Goal: Information Seeking & Learning: Learn about a topic

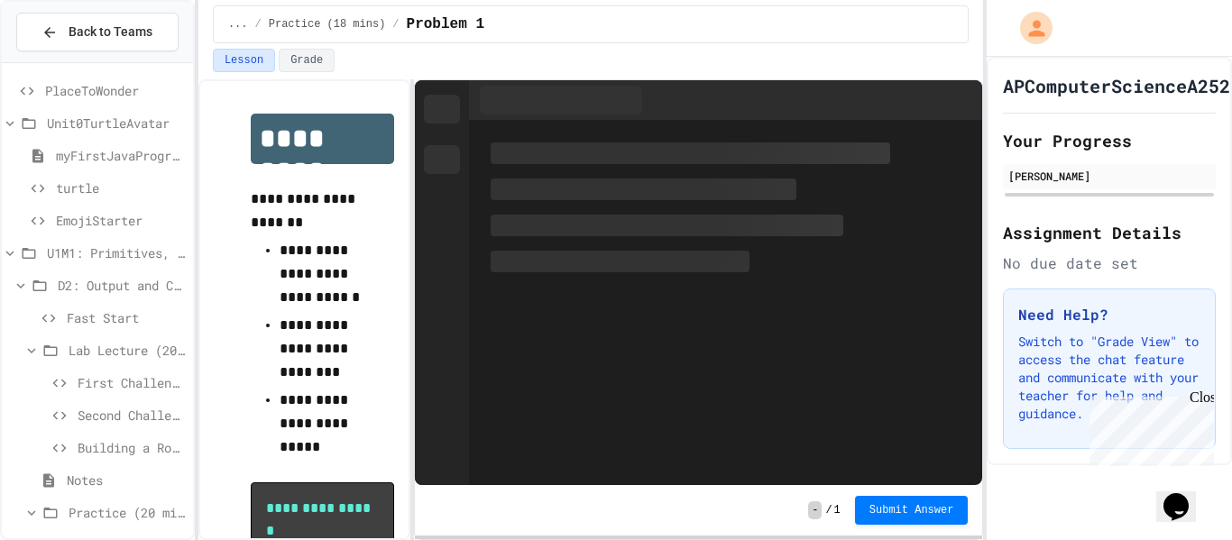
click at [51, 94] on span "PlaceToWonder" at bounding box center [115, 90] width 141 height 19
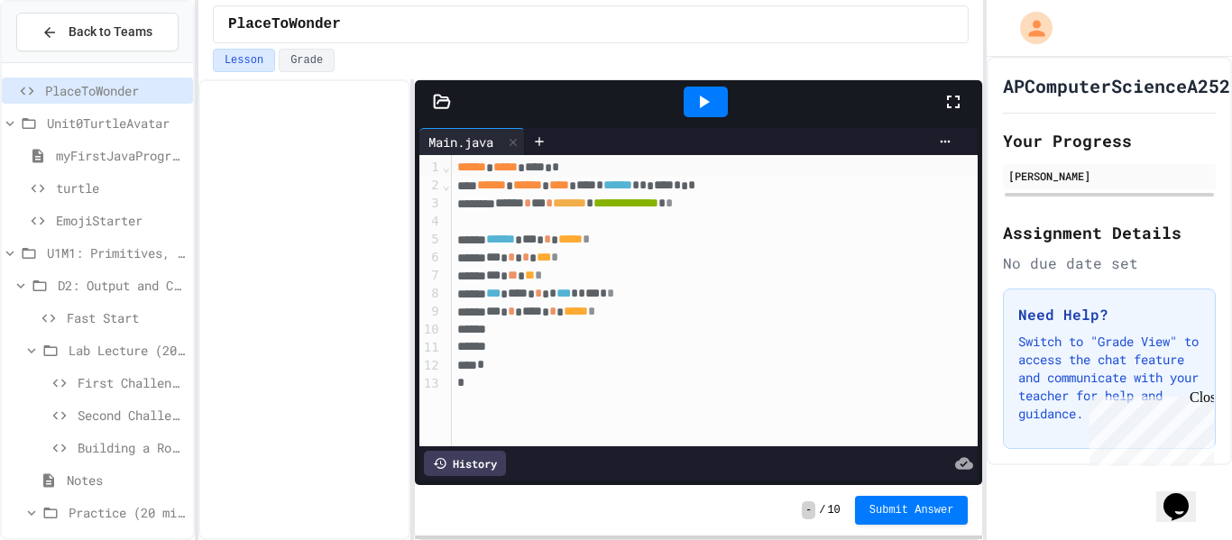
click at [699, 106] on icon at bounding box center [704, 102] width 22 height 22
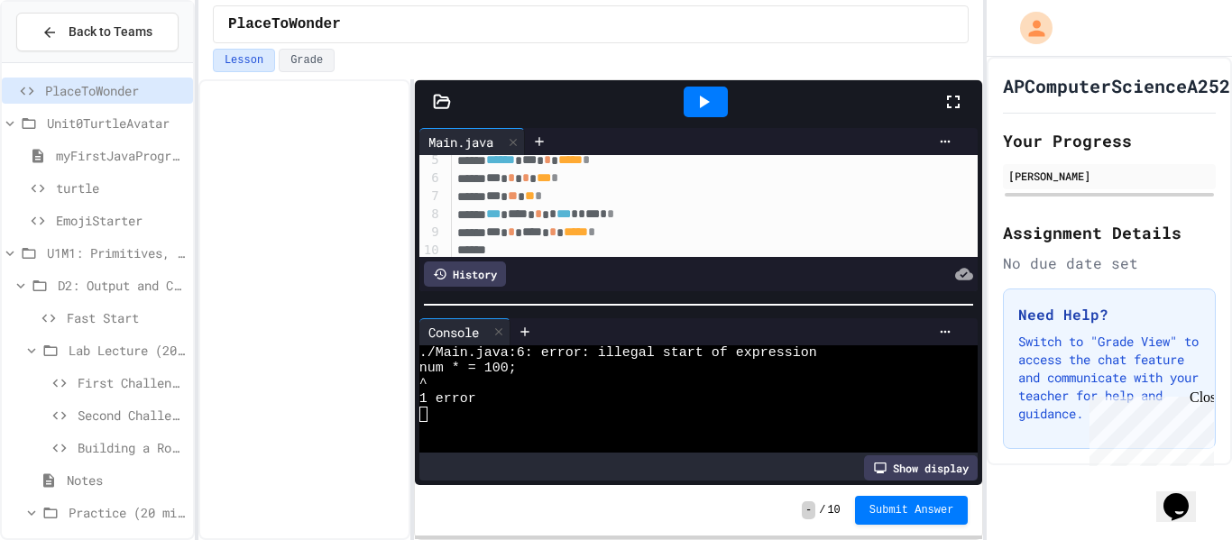
scroll to position [75, 0]
click at [529, 180] on span "*" at bounding box center [525, 182] width 7 height 13
click at [695, 109] on icon at bounding box center [704, 102] width 22 height 22
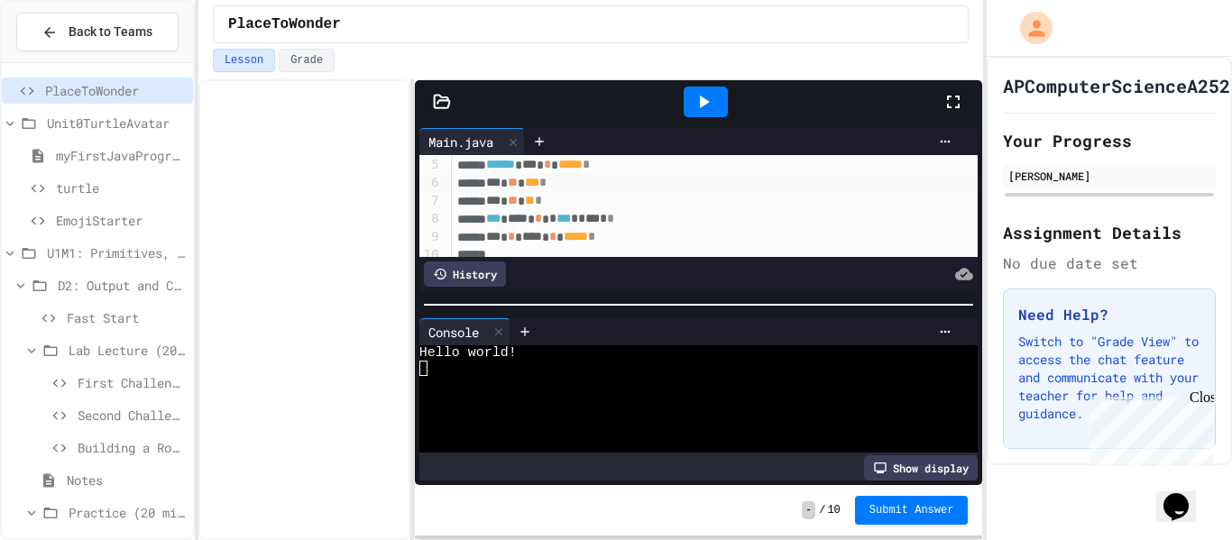
click at [702, 115] on div at bounding box center [706, 102] width 44 height 31
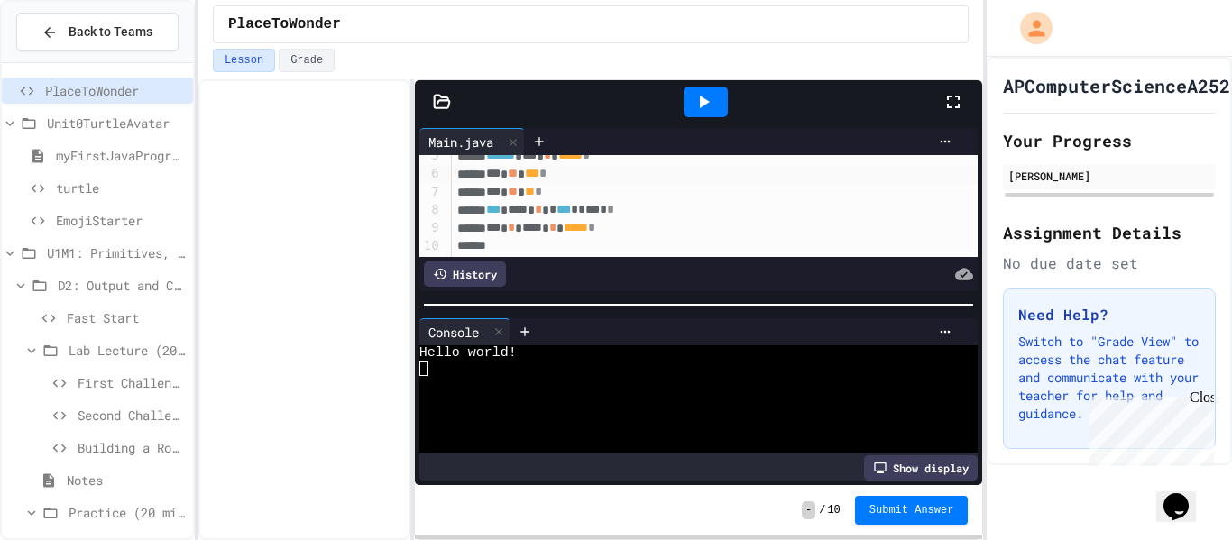
scroll to position [87, 0]
click at [653, 224] on div "*** * **** * ***** *" at bounding box center [716, 225] width 528 height 18
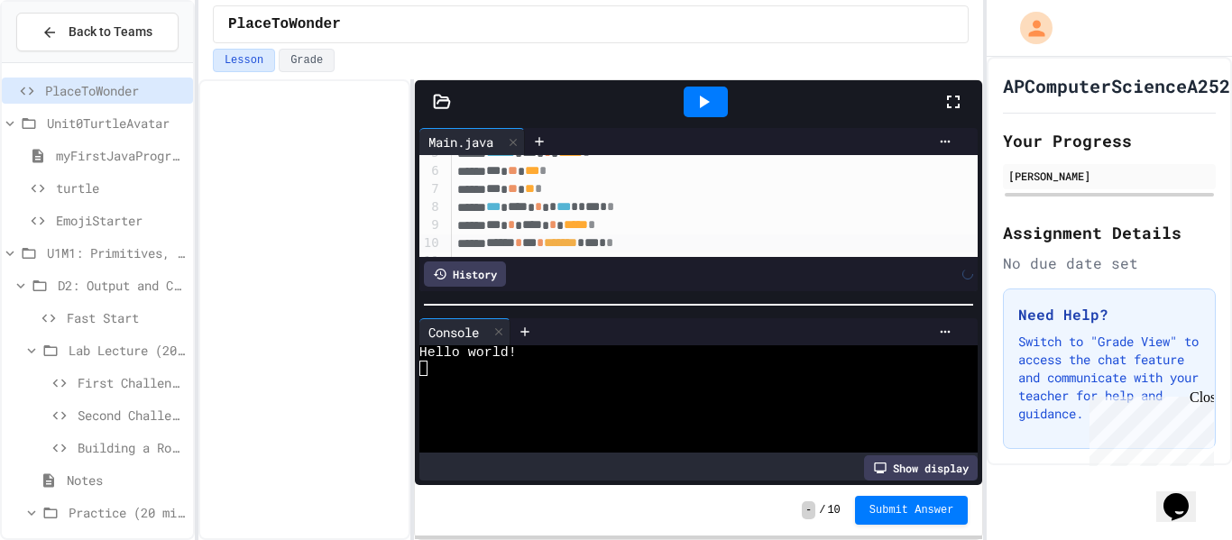
click at [695, 98] on icon at bounding box center [704, 102] width 22 height 22
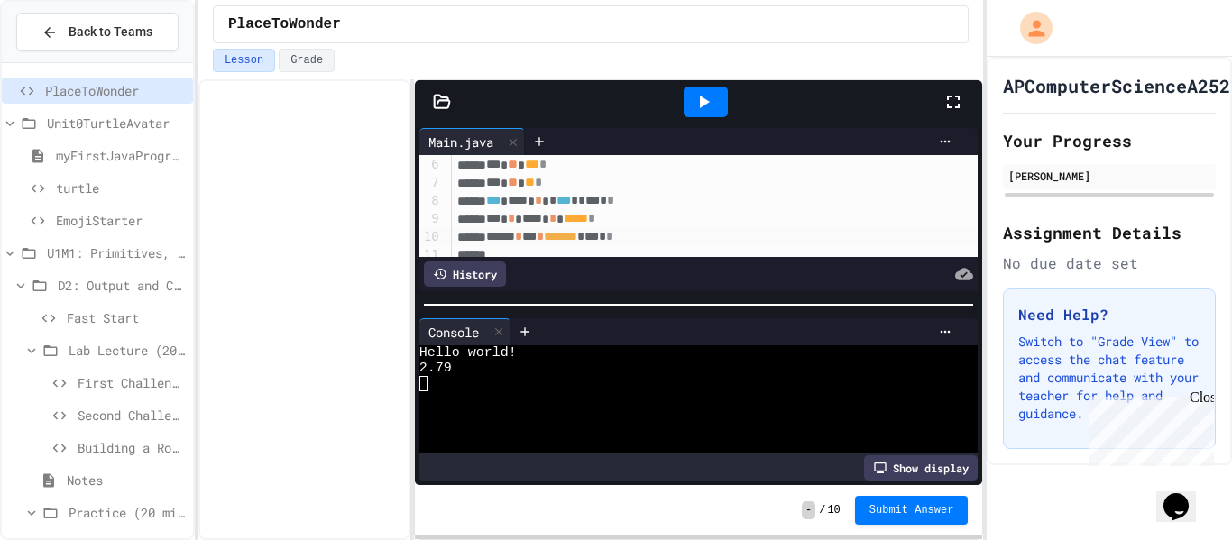
scroll to position [95, 0]
click at [595, 216] on span "*" at bounding box center [591, 216] width 7 height 13
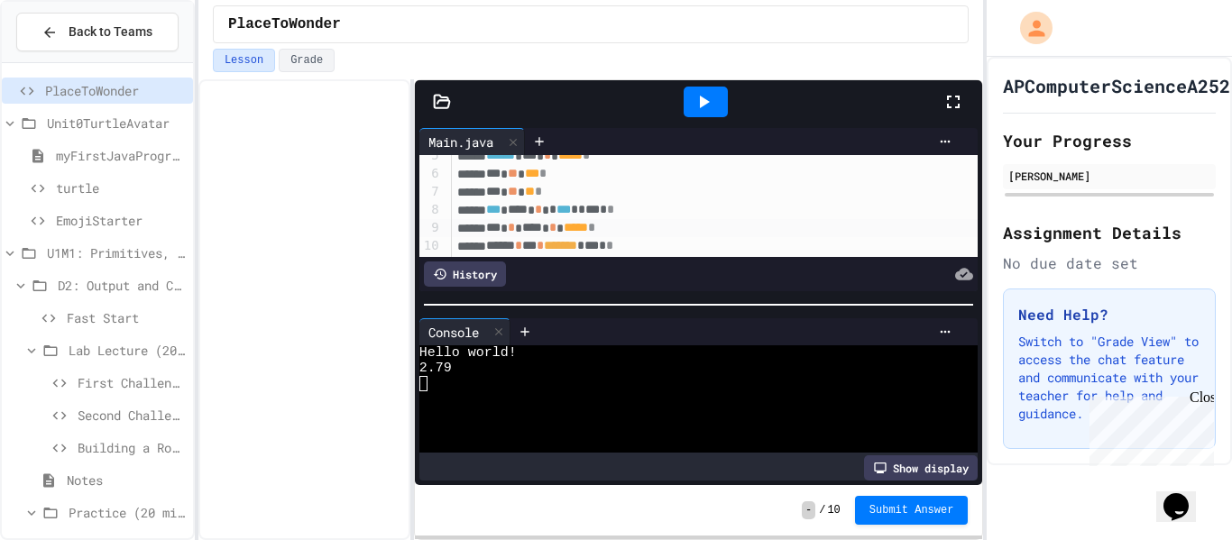
scroll to position [83, 0]
click at [535, 194] on span "**" at bounding box center [530, 192] width 10 height 13
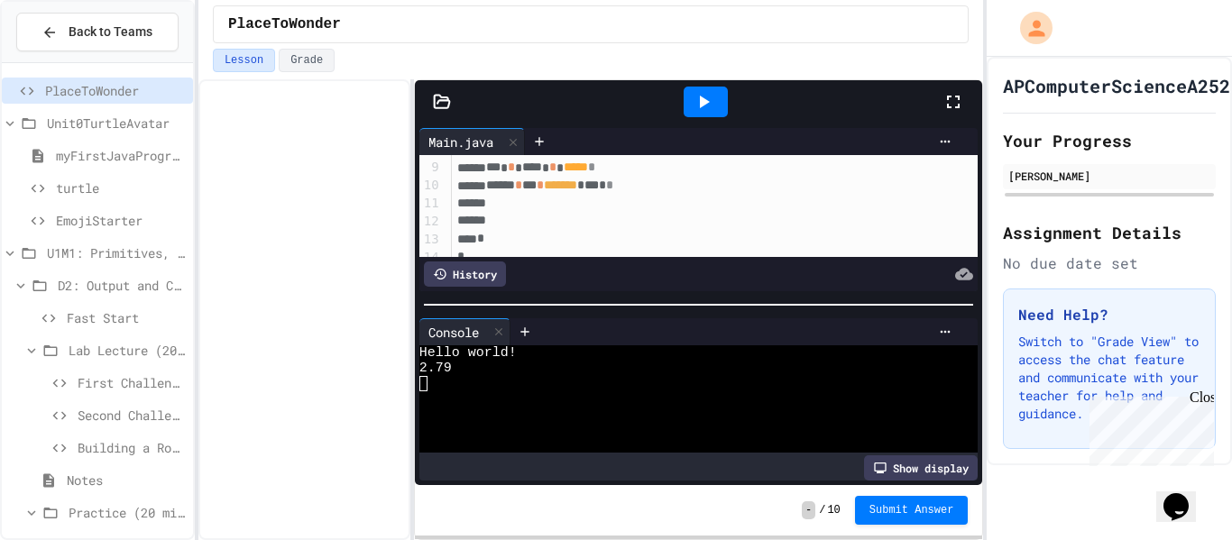
scroll to position [142, 0]
click at [698, 200] on div at bounding box center [716, 207] width 528 height 18
click at [686, 198] on div at bounding box center [716, 207] width 528 height 18
click at [685, 195] on div "****** * *** * ******* * *** * *" at bounding box center [716, 189] width 528 height 18
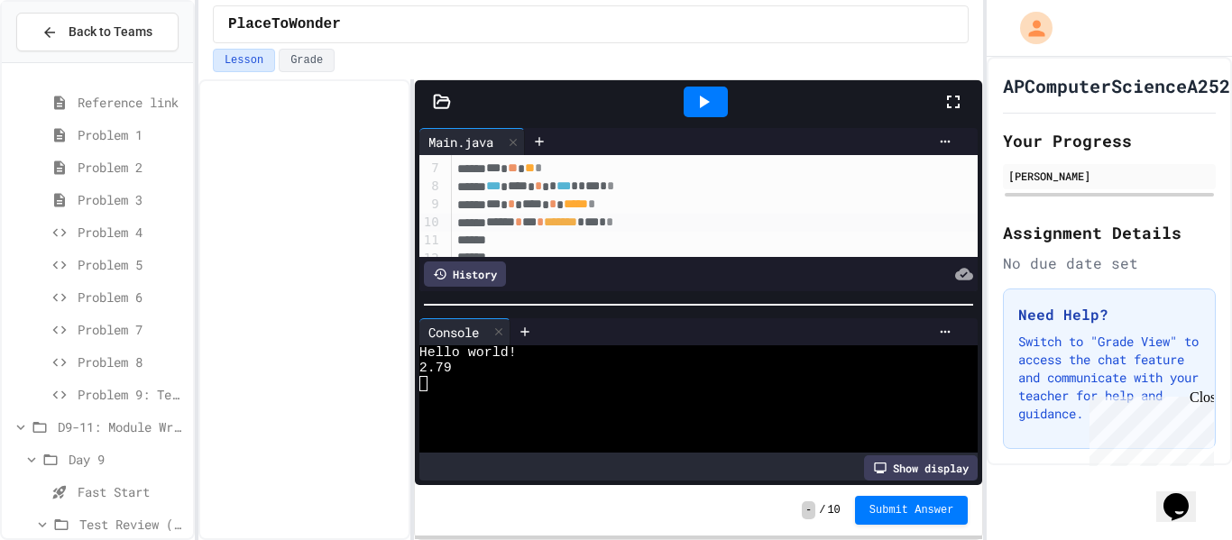
scroll to position [2054, 0]
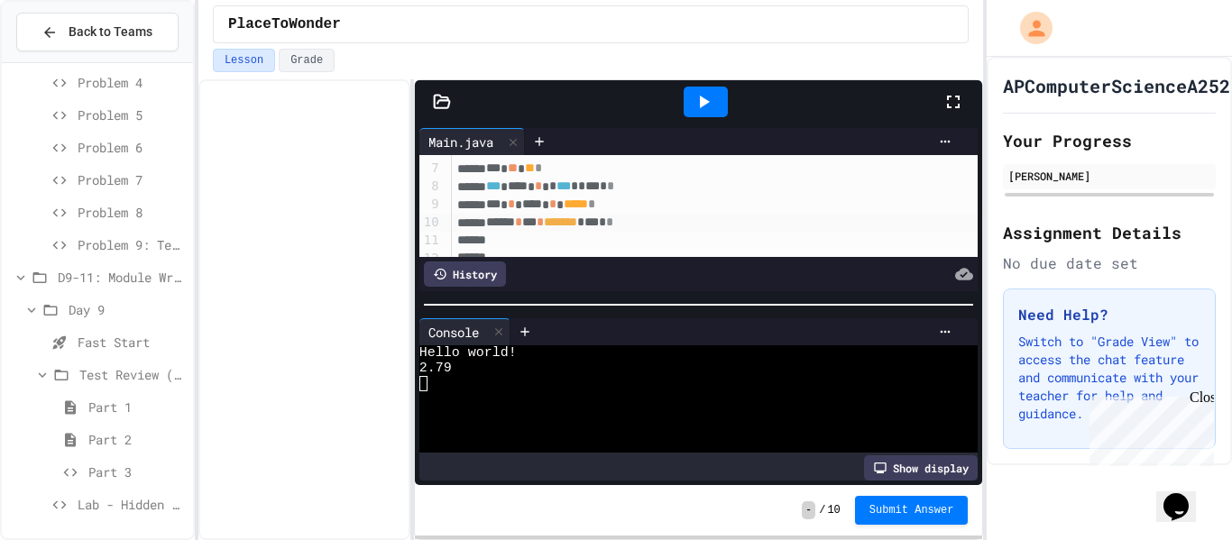
click at [33, 312] on icon at bounding box center [31, 310] width 16 height 16
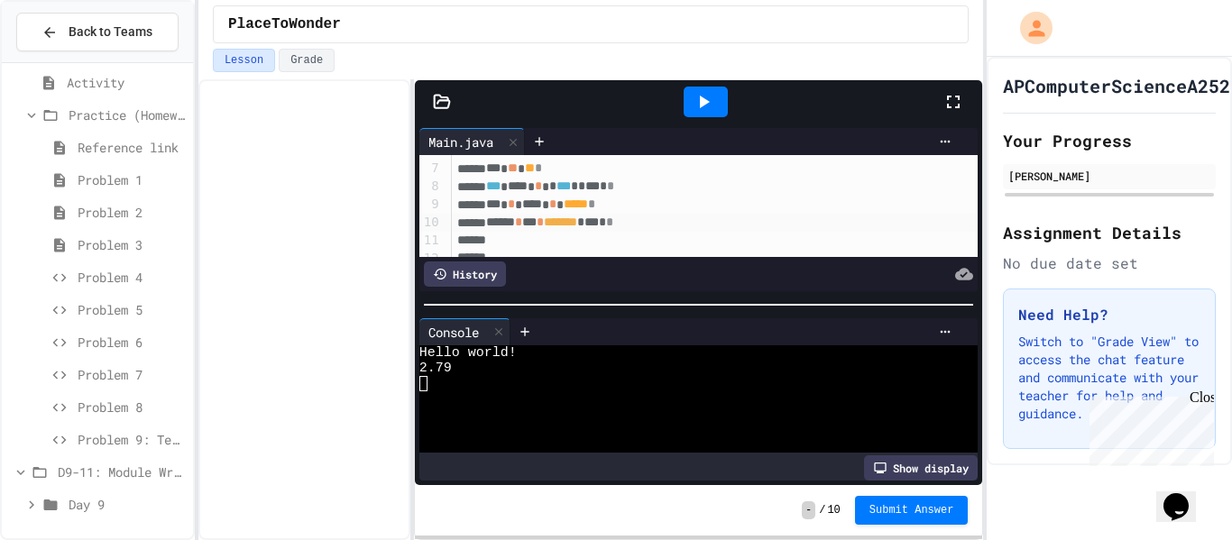
click at [52, 470] on div "D9-11: Module Wrap Up" at bounding box center [97, 472] width 191 height 26
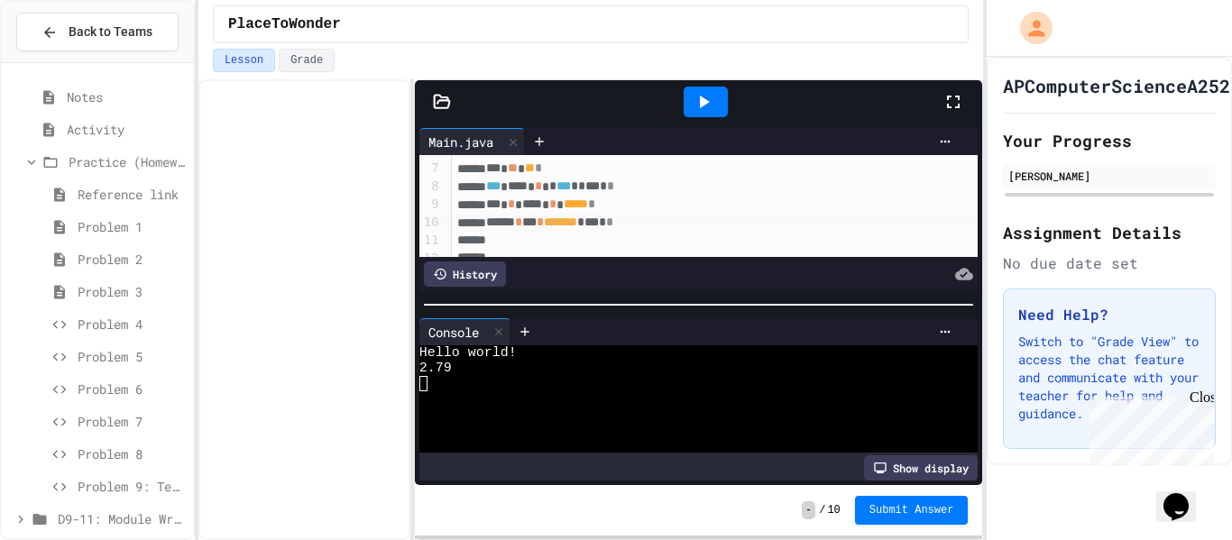
scroll to position [1827, 0]
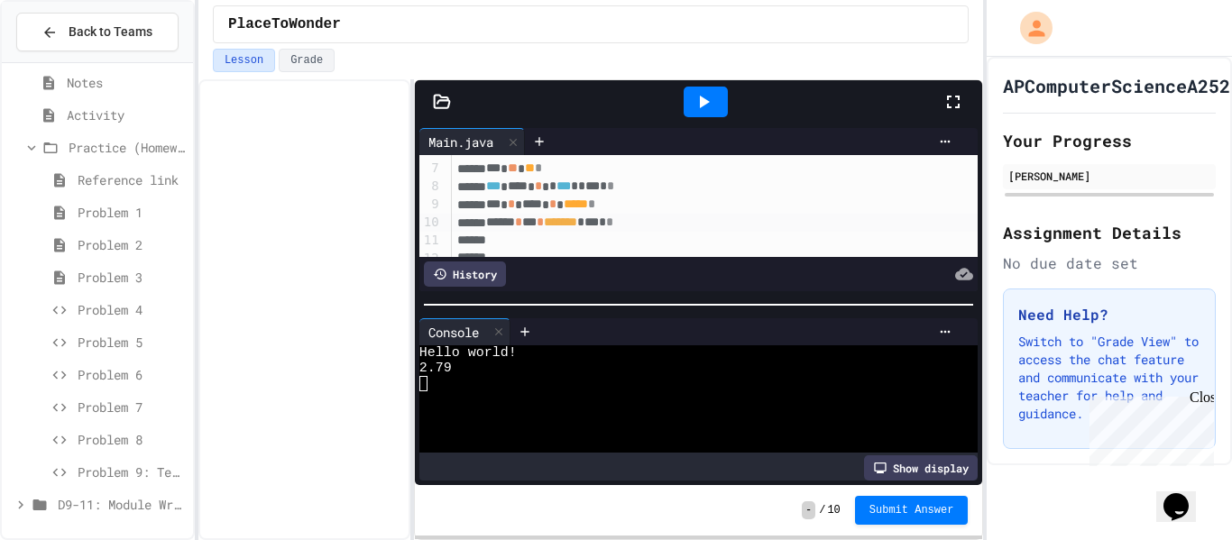
click at [103, 502] on span "D9-11: Module Wrap Up" at bounding box center [122, 504] width 128 height 19
click at [92, 504] on span "Day 9" at bounding box center [127, 504] width 117 height 19
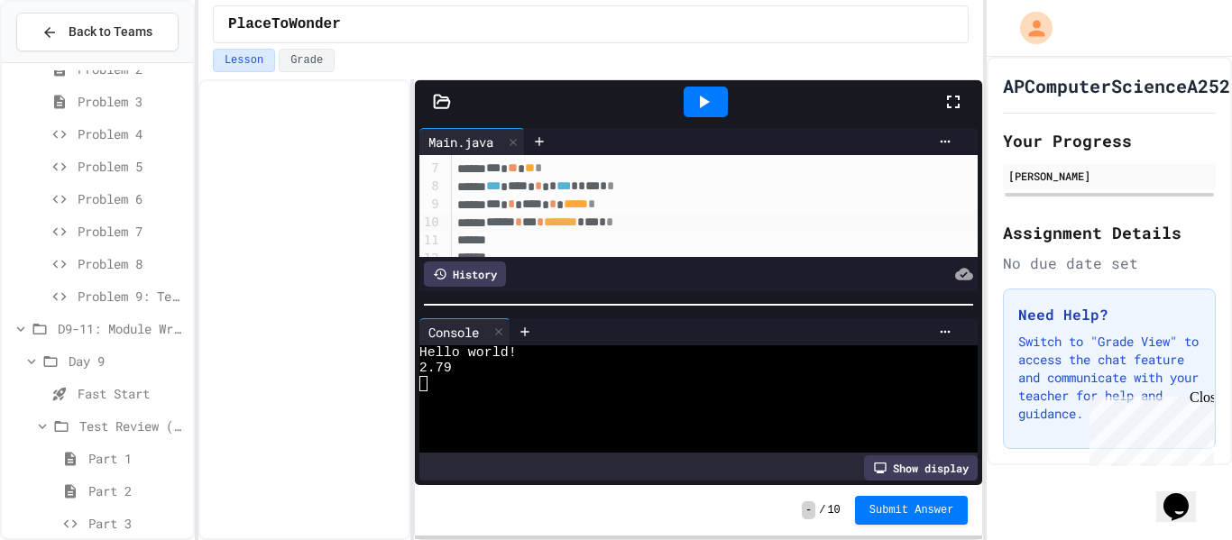
scroll to position [2054, 0]
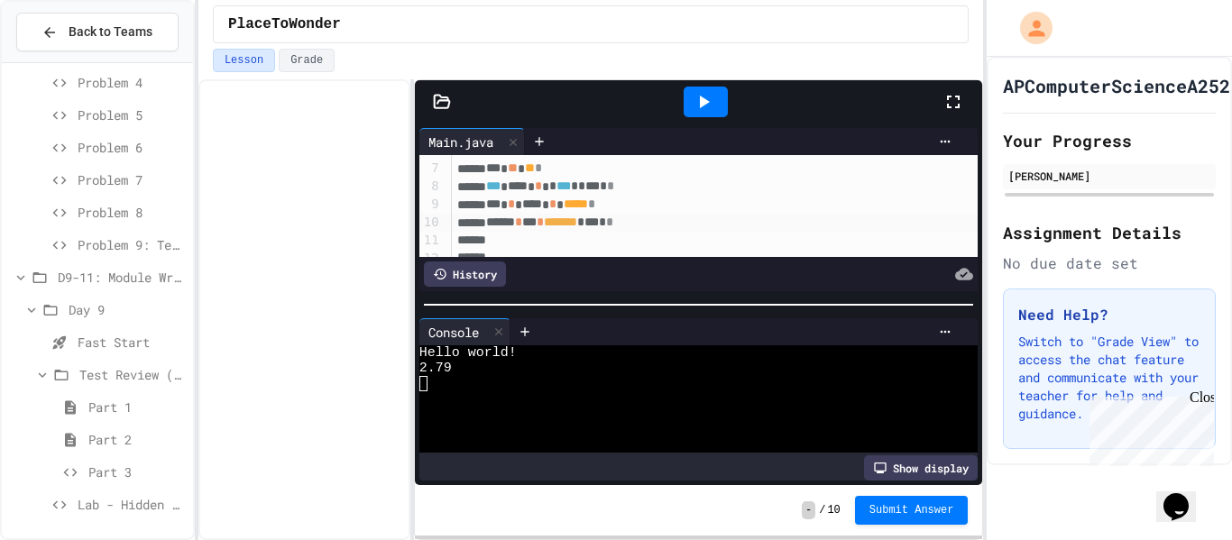
click at [105, 339] on span "Fast Start" at bounding box center [132, 342] width 108 height 19
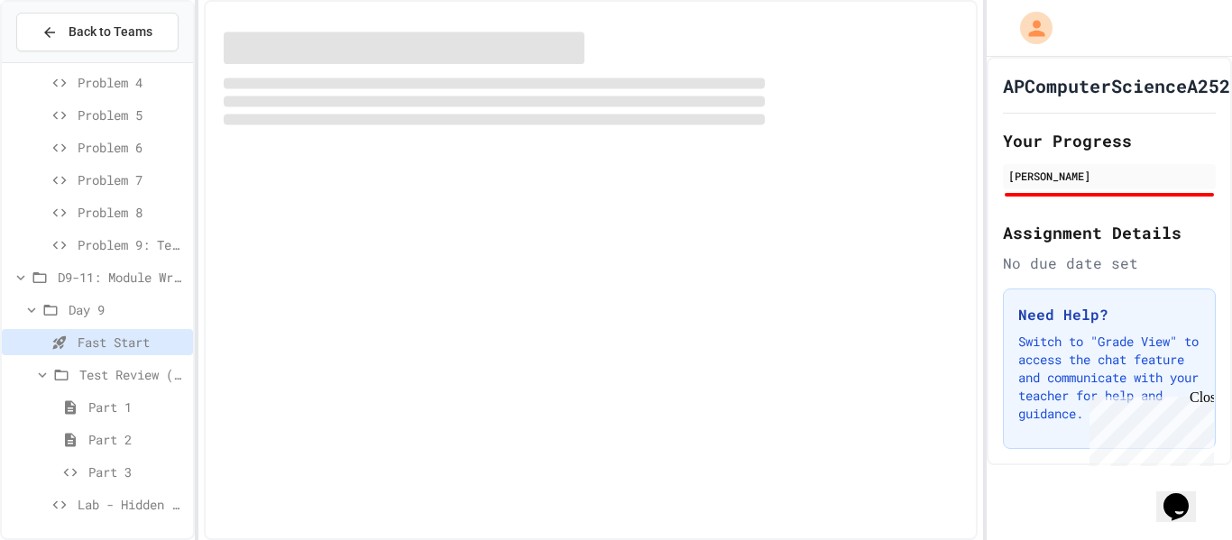
scroll to position [2039, 0]
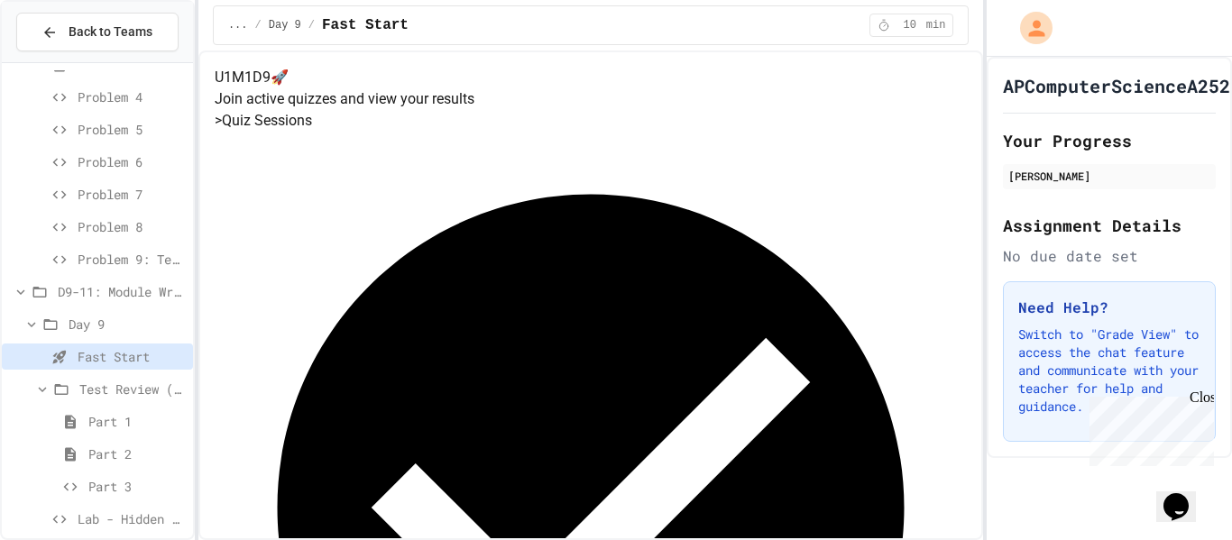
click at [125, 415] on span "Part 1" at bounding box center [136, 421] width 97 height 19
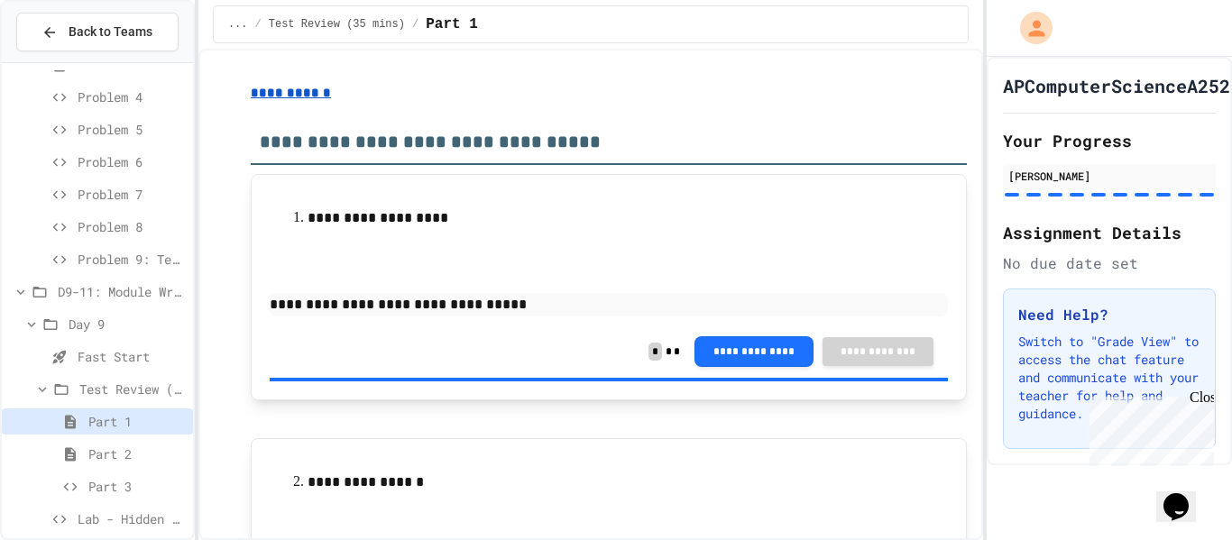
click at [137, 511] on span "Lab - Hidden Figures: Launch Weight Calculator" at bounding box center [132, 519] width 108 height 19
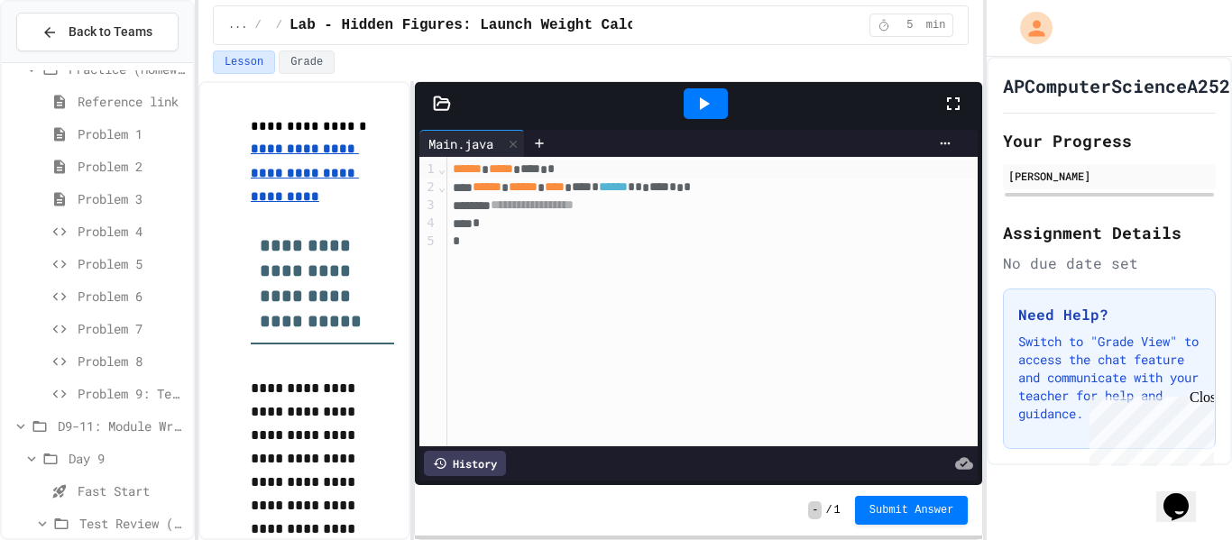
scroll to position [1901, 0]
click at [101, 135] on span "Problem 1" at bounding box center [132, 137] width 108 height 19
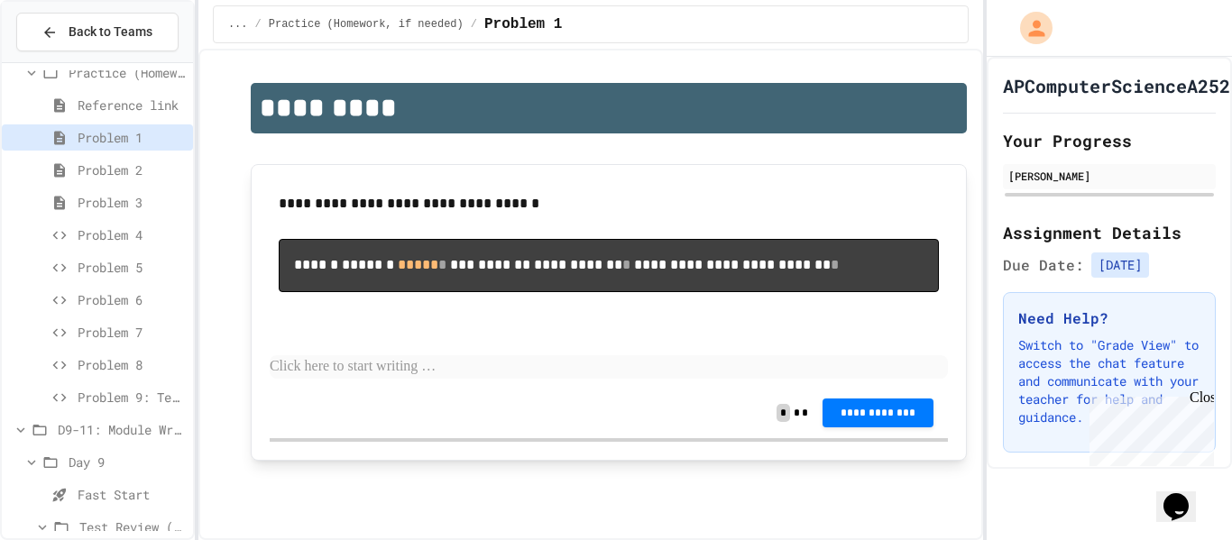
scroll to position [1866, 0]
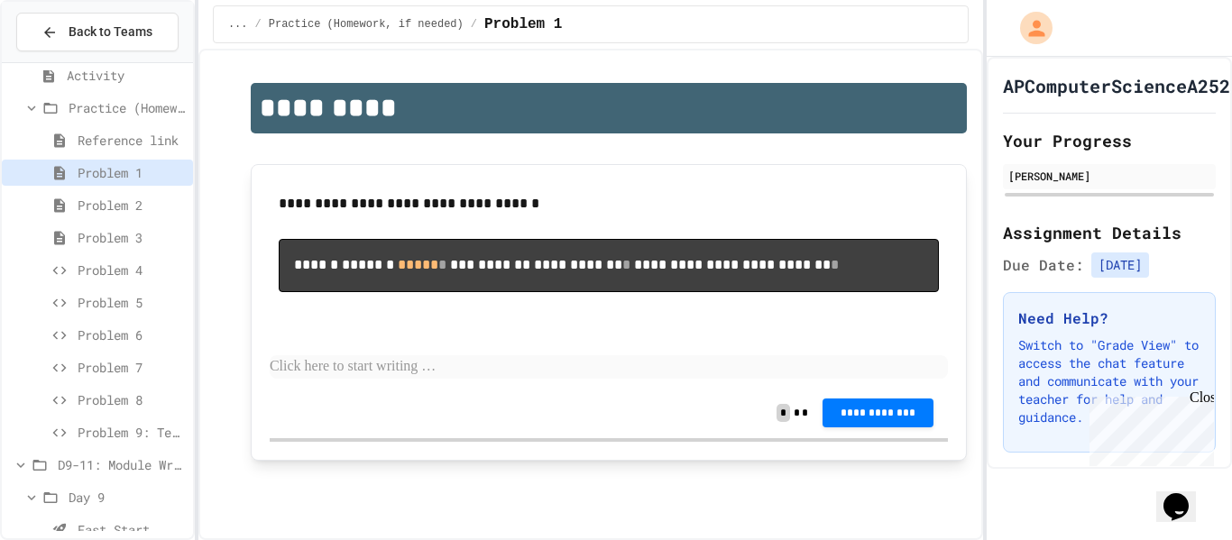
click at [108, 142] on span "Reference link" at bounding box center [132, 140] width 108 height 19
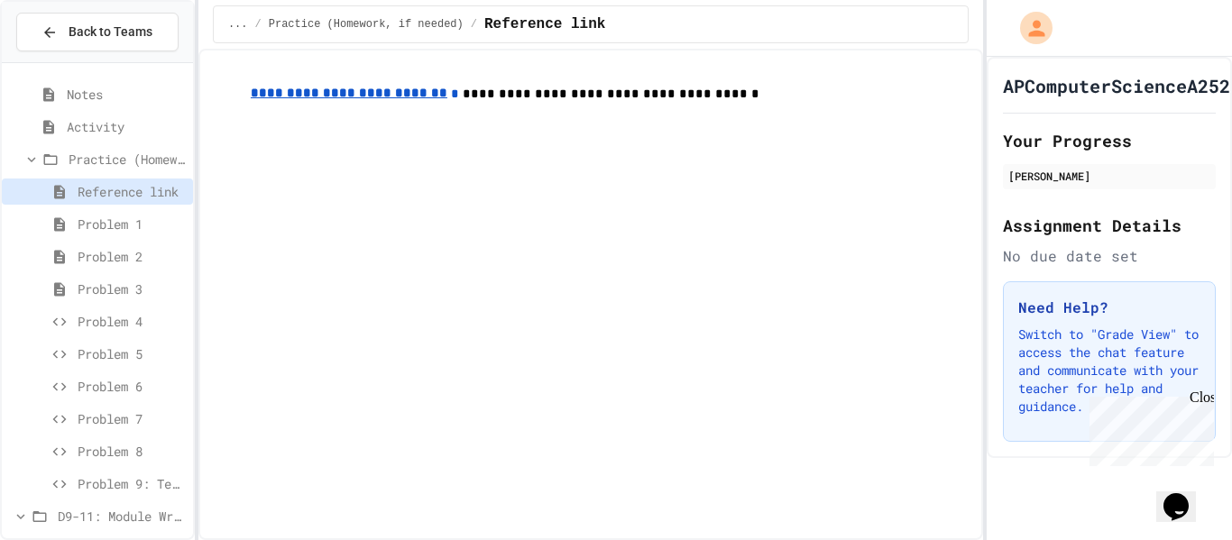
click at [101, 156] on span "Practice (Homework, if needed)" at bounding box center [127, 159] width 117 height 19
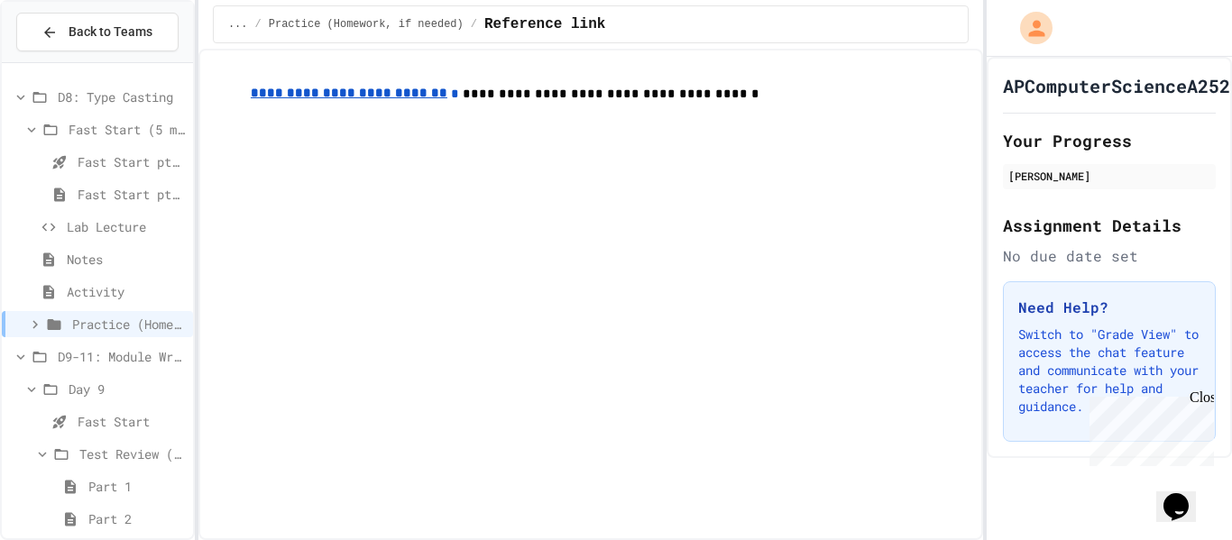
scroll to position [1659, 0]
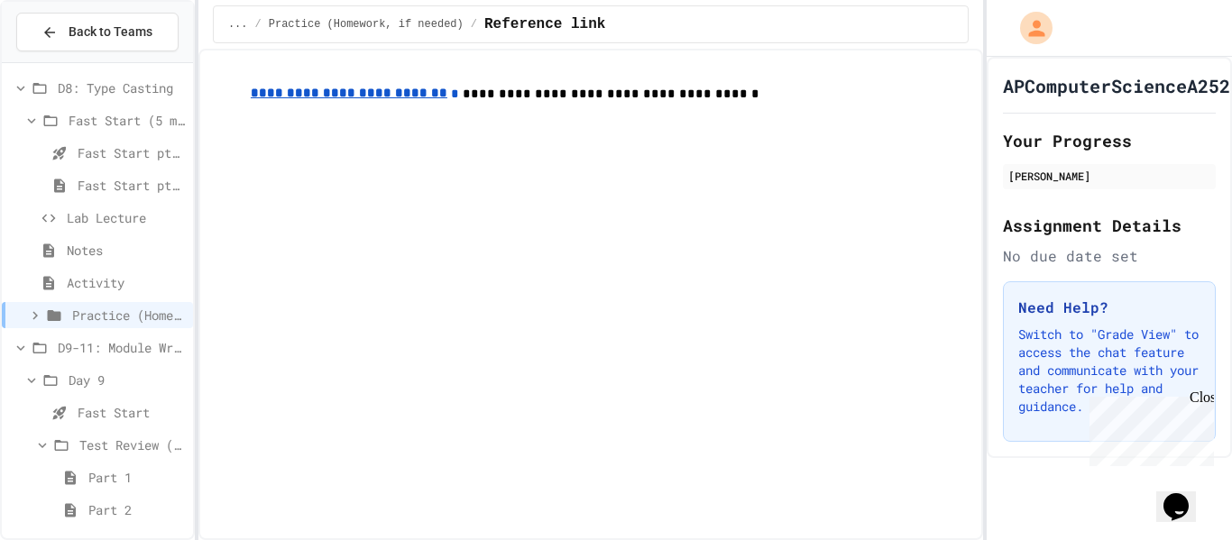
click at [87, 256] on span "Notes" at bounding box center [126, 250] width 119 height 19
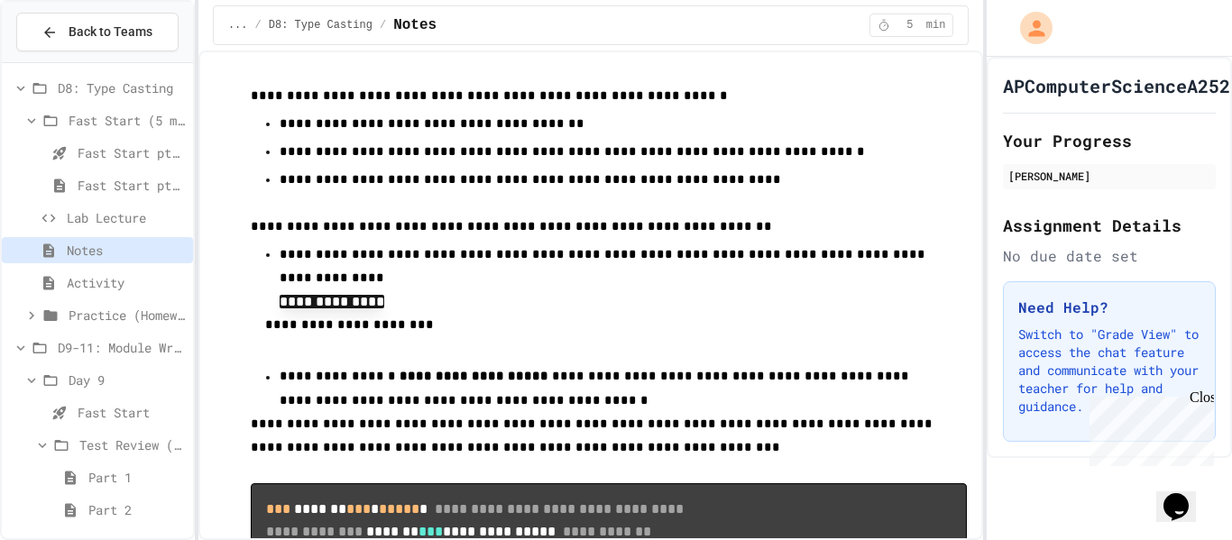
scroll to position [202, 0]
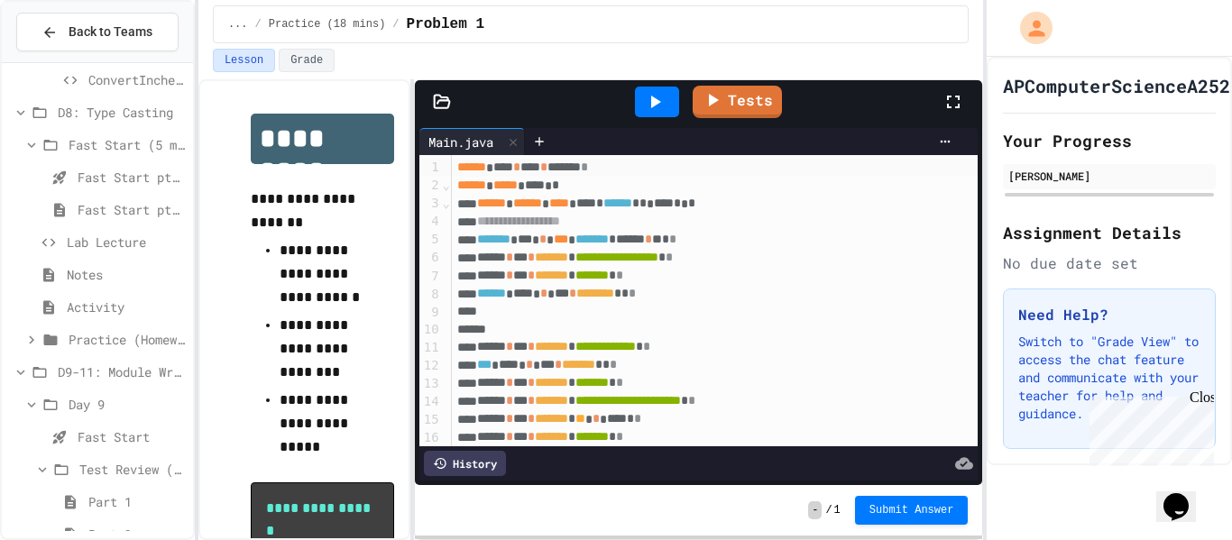
scroll to position [1729, 0]
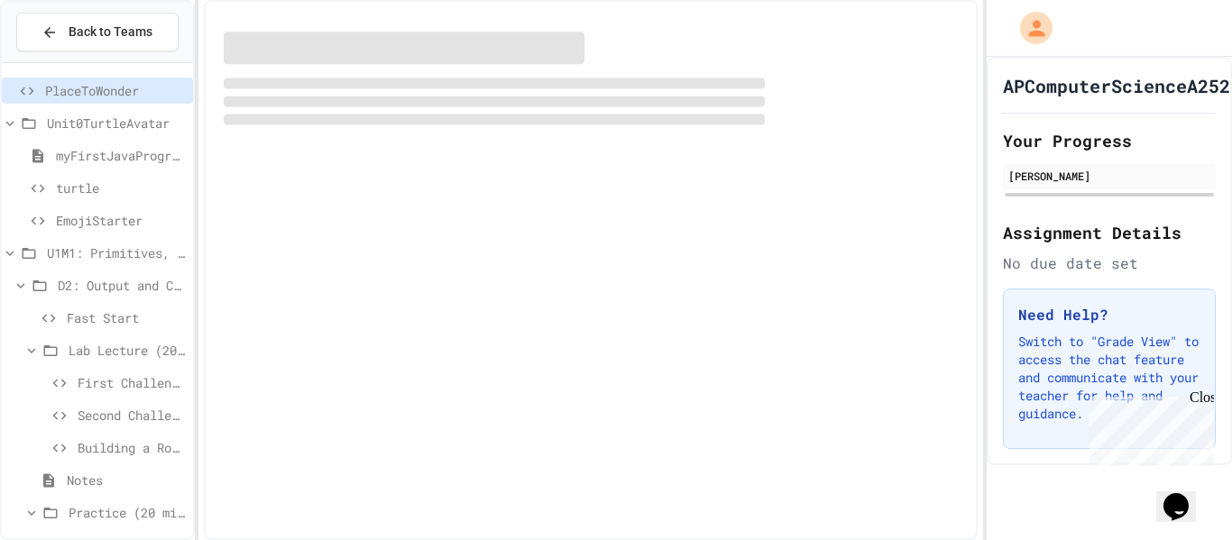
click at [69, 94] on span "PlaceToWonder" at bounding box center [115, 90] width 141 height 19
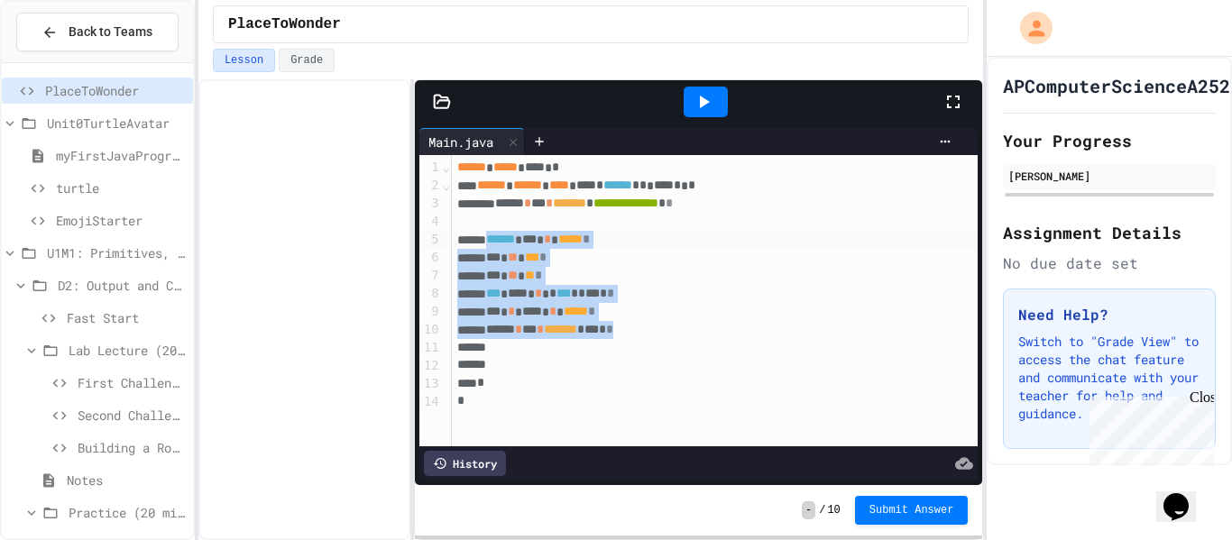
drag, startPoint x: 685, startPoint y: 335, endPoint x: 499, endPoint y: 242, distance: 207.7
click at [499, 242] on div "**********" at bounding box center [716, 300] width 528 height 291
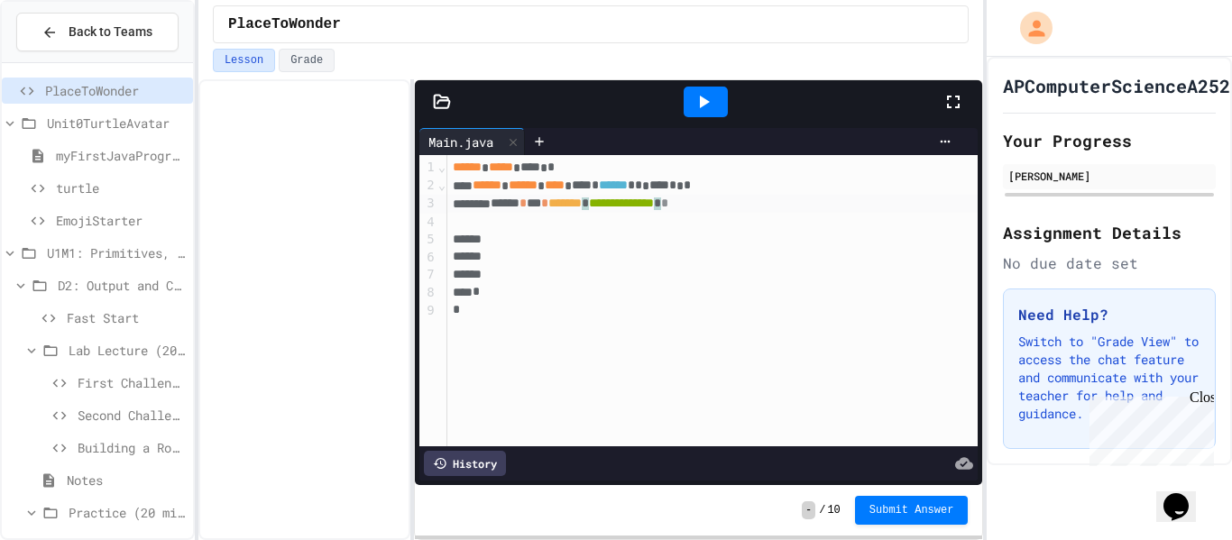
click at [668, 202] on span "*" at bounding box center [664, 203] width 7 height 13
drag, startPoint x: 764, startPoint y: 201, endPoint x: 502, endPoint y: 207, distance: 262.5
click at [502, 207] on div "**********" at bounding box center [712, 204] width 531 height 18
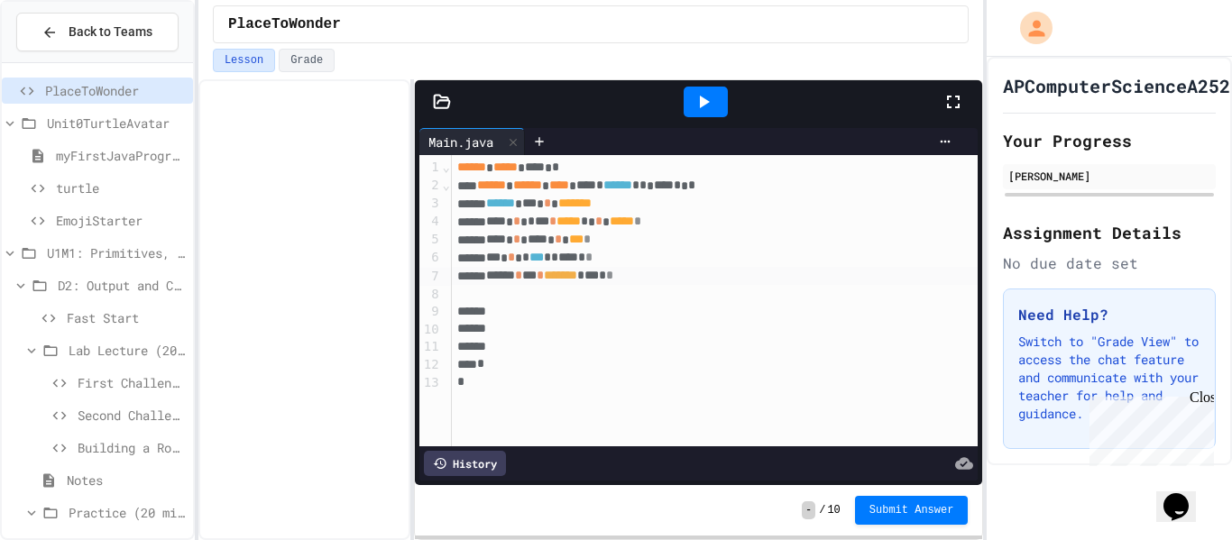
click at [720, 97] on div at bounding box center [706, 102] width 44 height 31
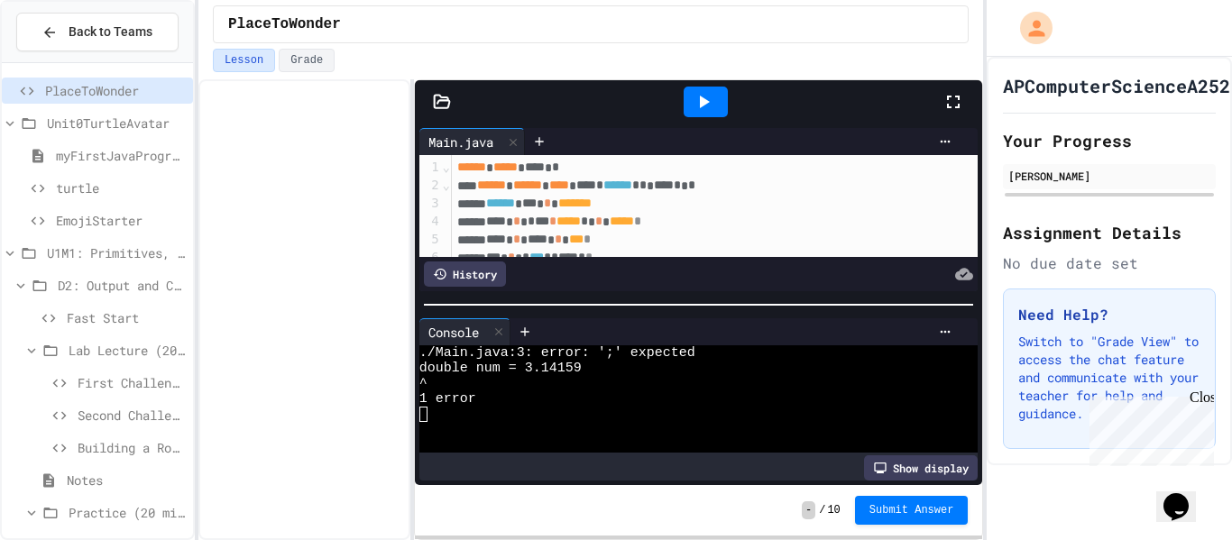
scroll to position [21, 0]
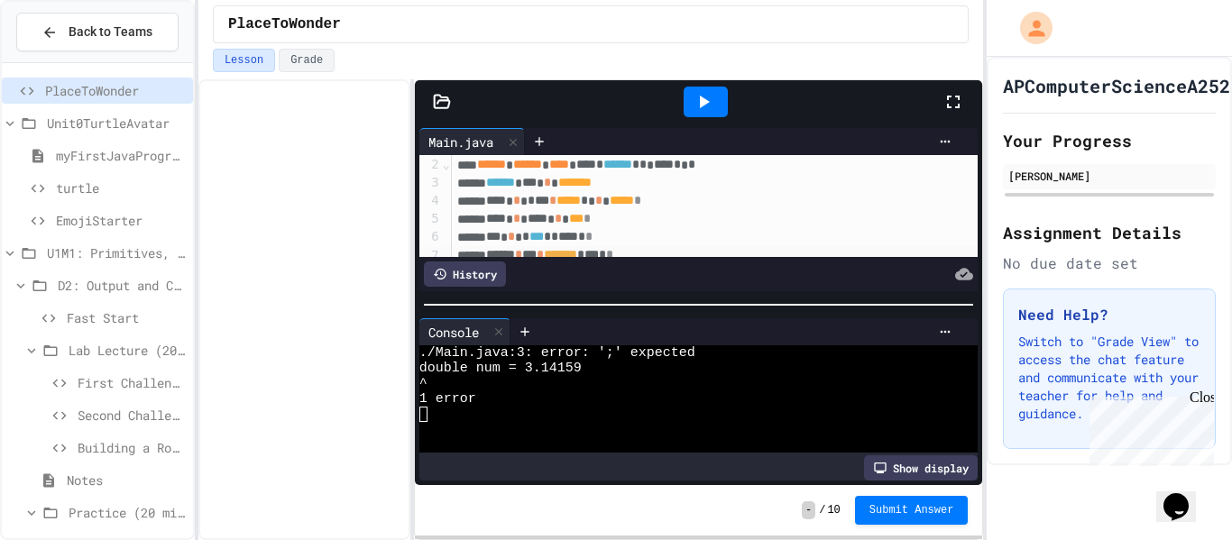
click at [663, 182] on div "****** *** * *******" at bounding box center [716, 183] width 528 height 18
click at [713, 105] on icon at bounding box center [704, 102] width 22 height 22
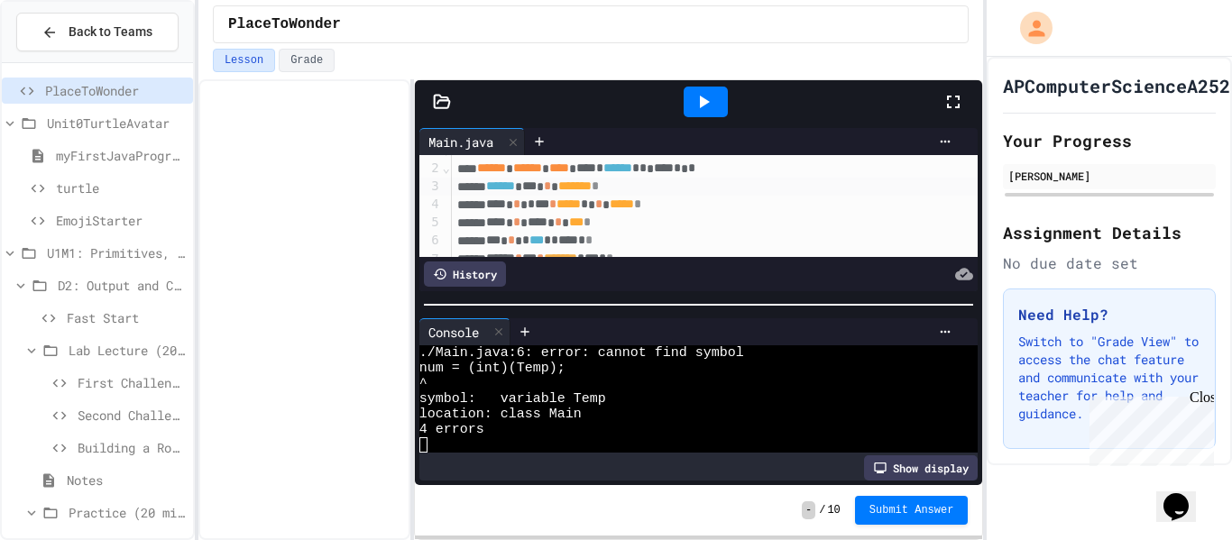
scroll to position [26, 0]
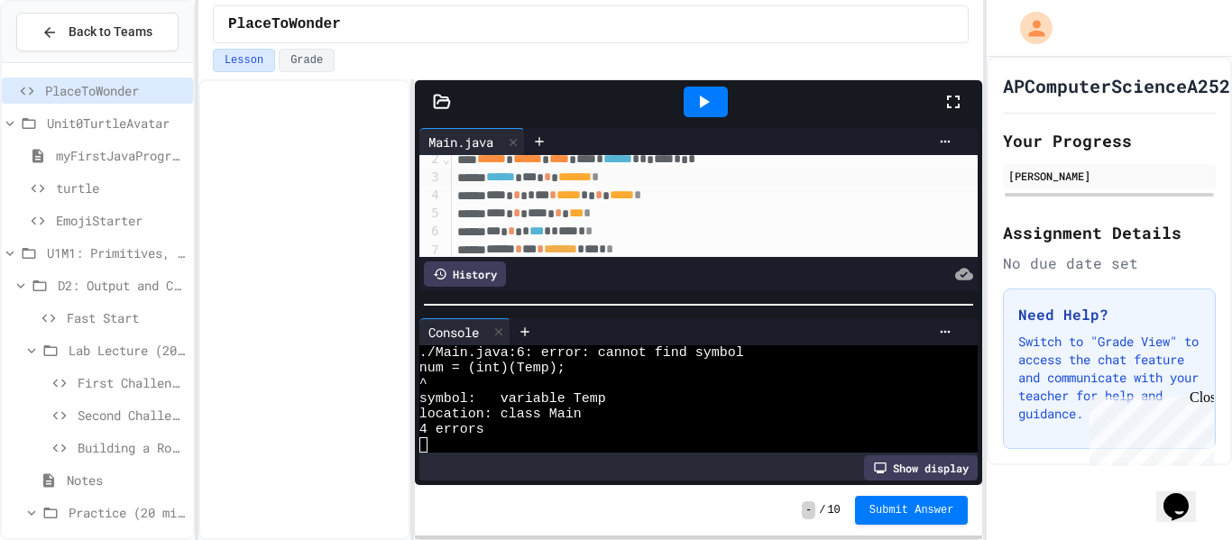
click at [499, 196] on span "****" at bounding box center [496, 195] width 20 height 13
click at [706, 107] on icon at bounding box center [704, 102] width 22 height 22
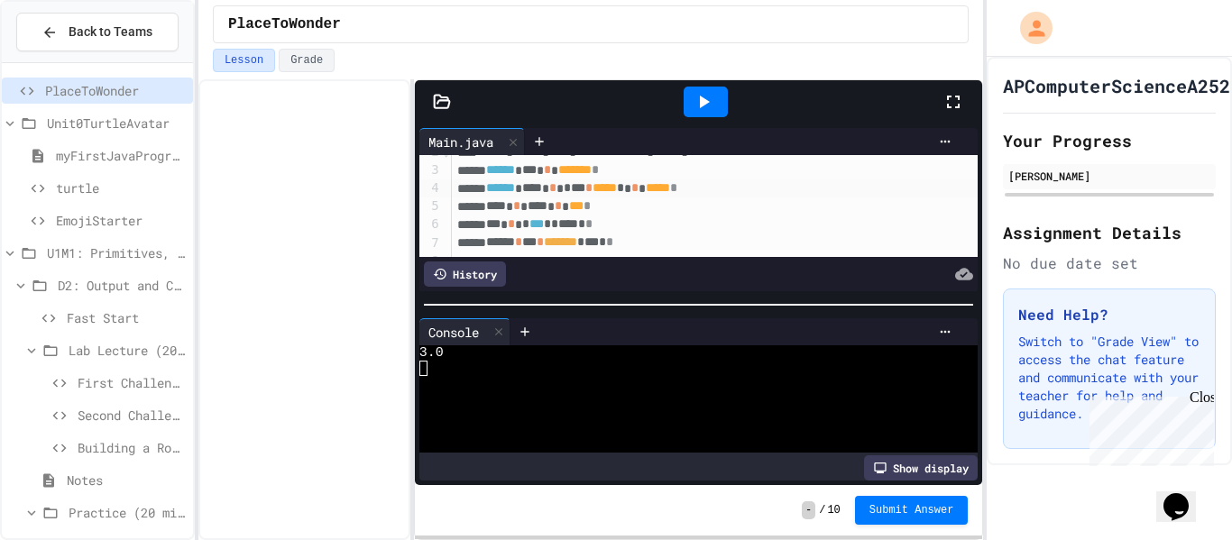
scroll to position [32, 0]
click at [506, 208] on span "****" at bounding box center [496, 207] width 20 height 13
click at [500, 210] on span "****" at bounding box center [496, 207] width 20 height 13
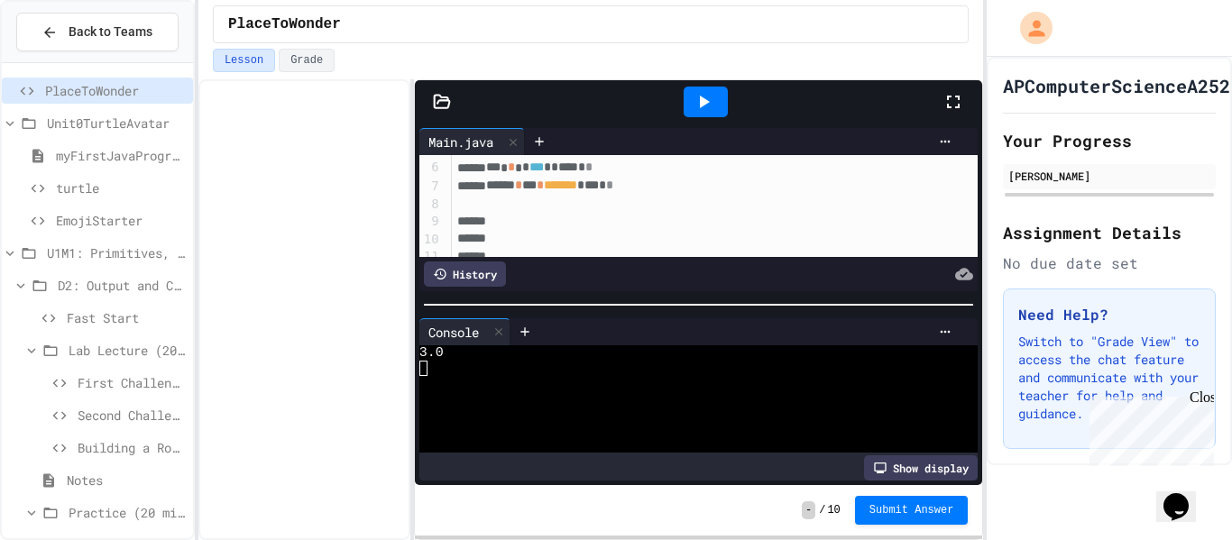
scroll to position [97, 0]
click at [580, 219] on div at bounding box center [716, 215] width 528 height 18
click at [569, 214] on div at bounding box center [716, 215] width 528 height 18
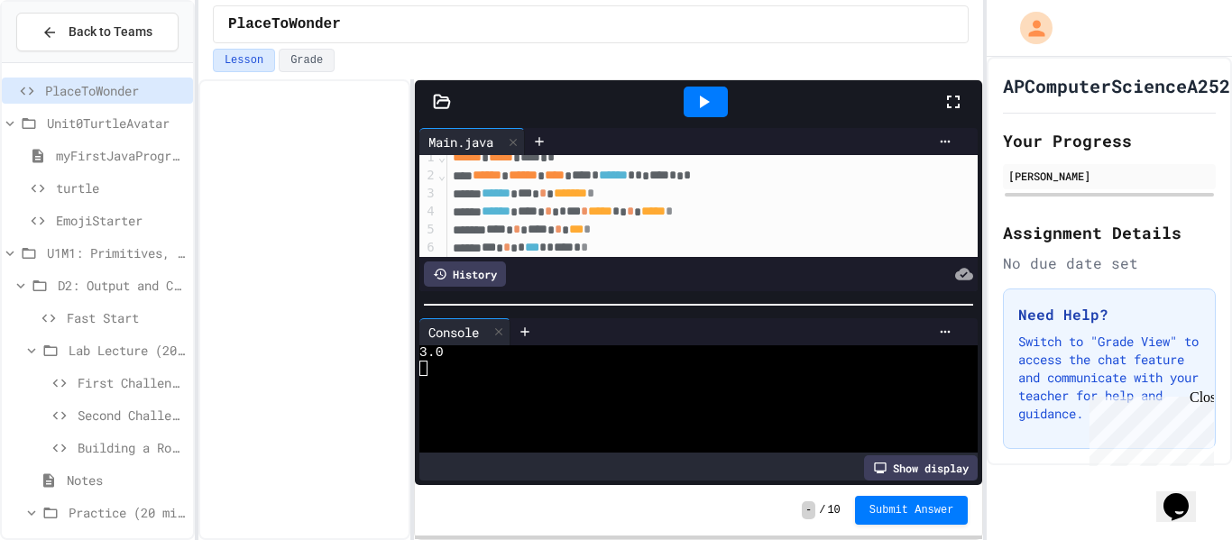
scroll to position [0, 0]
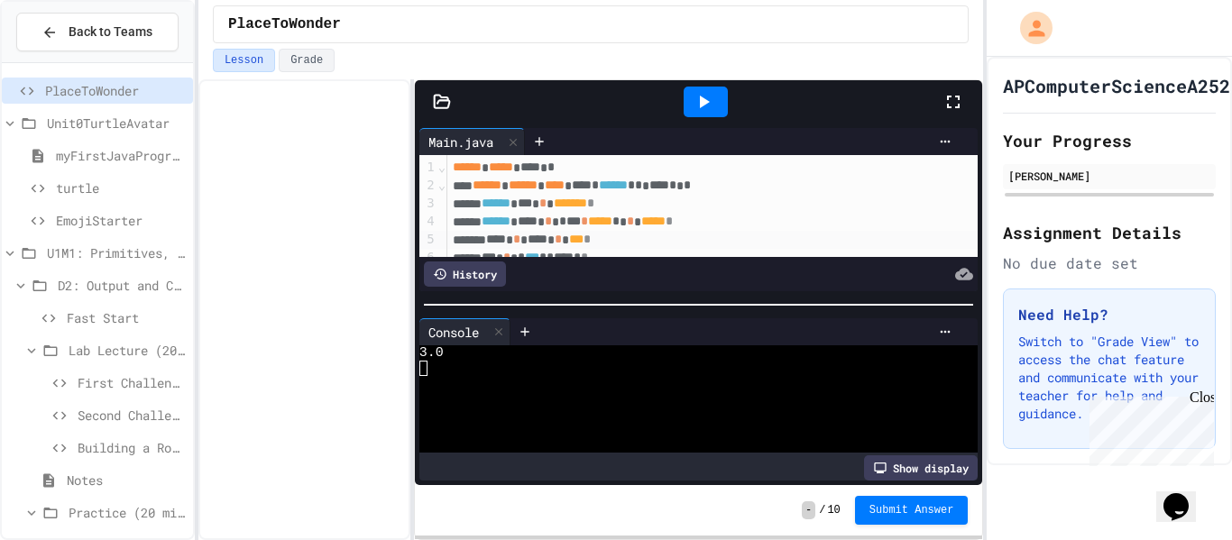
click at [503, 237] on span "****" at bounding box center [496, 239] width 20 height 13
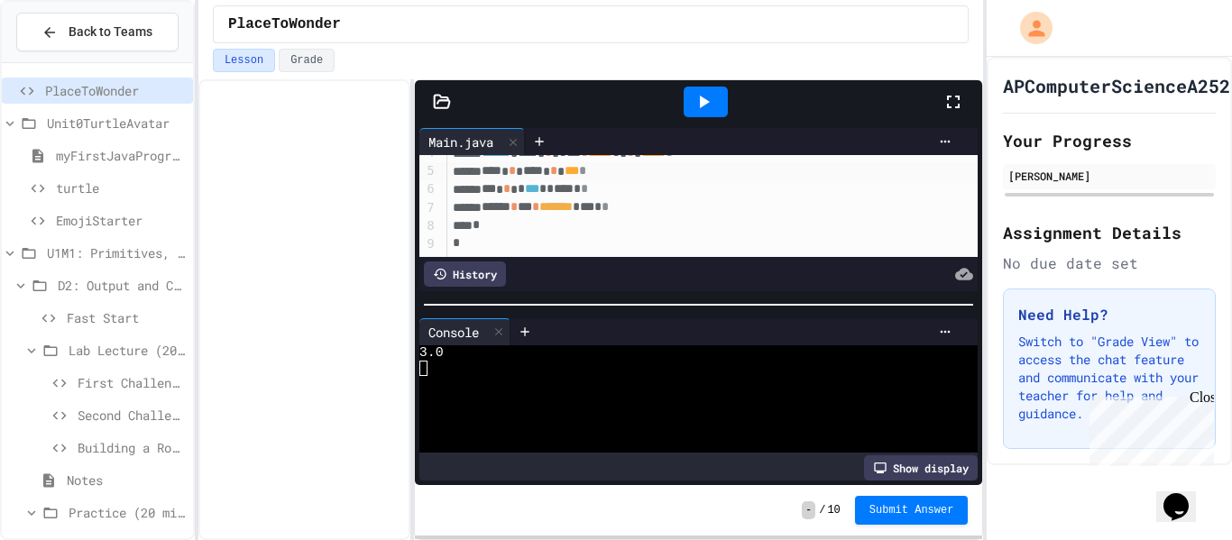
click at [676, 215] on div "****** * *** * ******* * *** * *" at bounding box center [712, 207] width 531 height 18
